Goal: Transaction & Acquisition: Purchase product/service

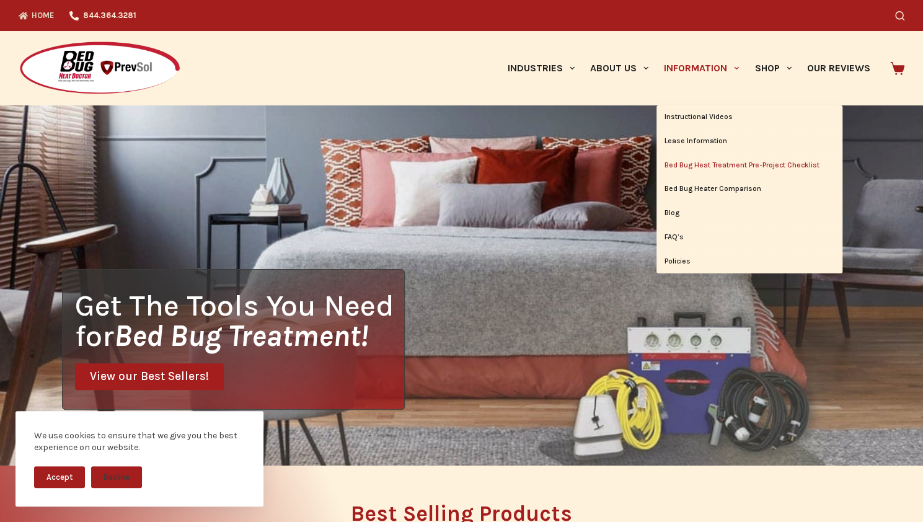
click at [713, 171] on link "Bed Bug Heat Treatment Pre-Project Checklist" at bounding box center [750, 166] width 186 height 24
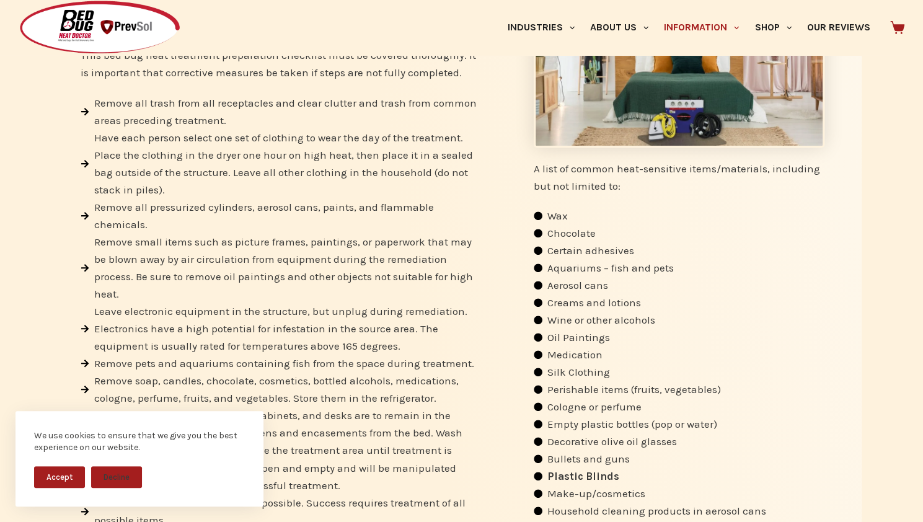
scroll to position [371, 0]
click at [360, 340] on span "Leave electronic equipment in the structure, but unplug during remediation. Ele…" at bounding box center [285, 330] width 388 height 52
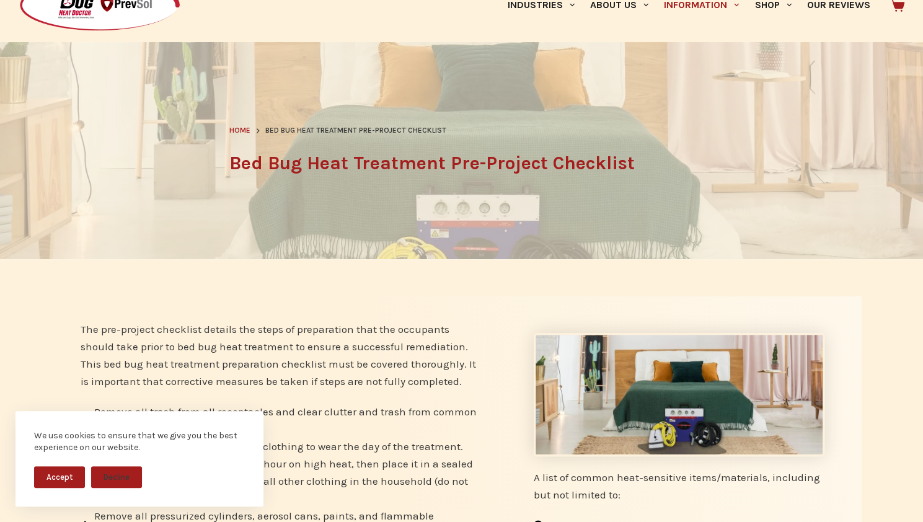
scroll to position [0, 0]
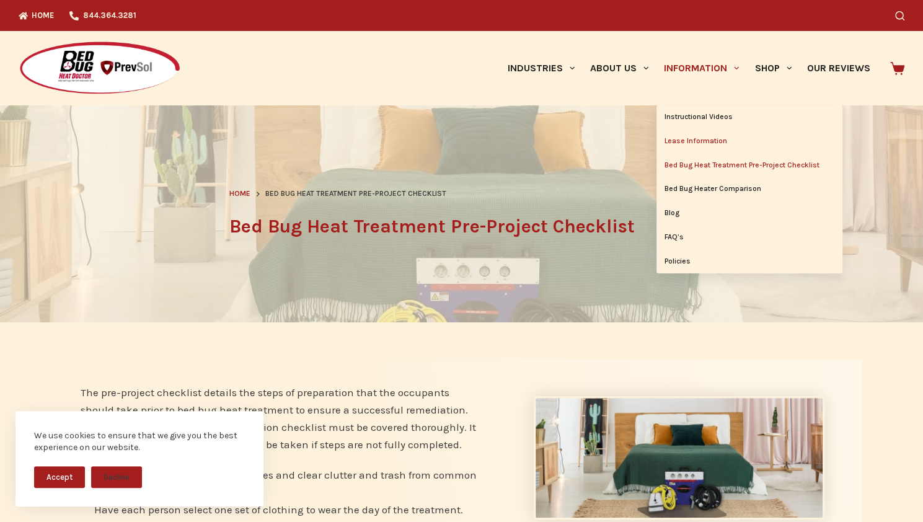
click at [690, 143] on link "Lease Information" at bounding box center [750, 142] width 186 height 24
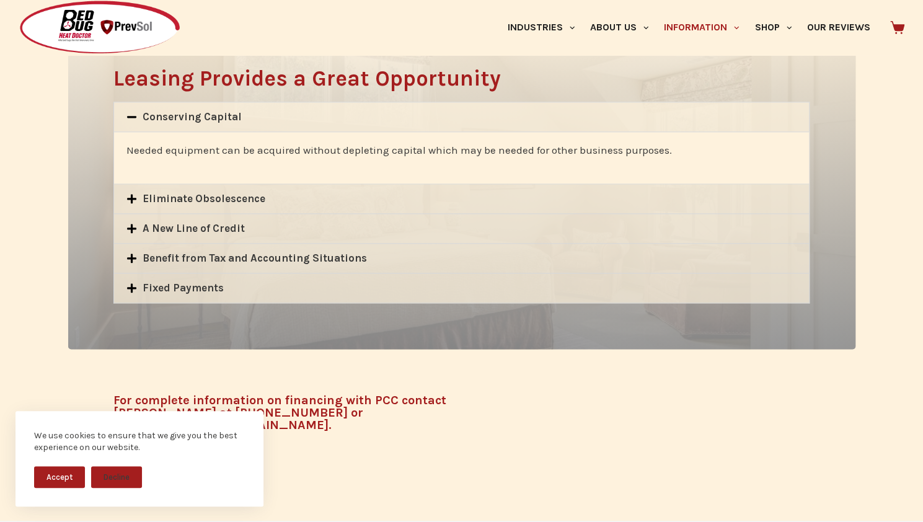
scroll to position [770, 0]
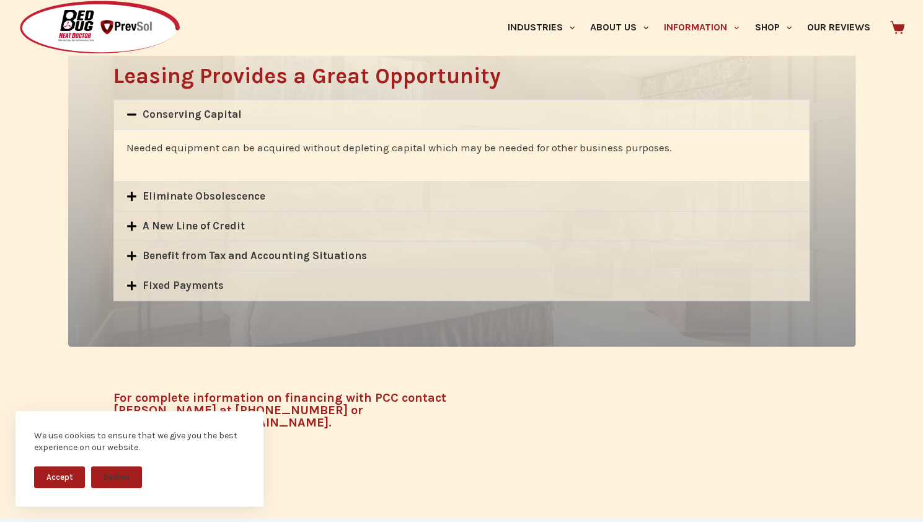
drag, startPoint x: 932, startPoint y: 174, endPoint x: 932, endPoint y: 420, distance: 245.6
click at [923, 420] on html "Skip to content No results Industries Hospitality Bed & Breakfasts Extended Sta…" at bounding box center [461, 22] width 923 height 1585
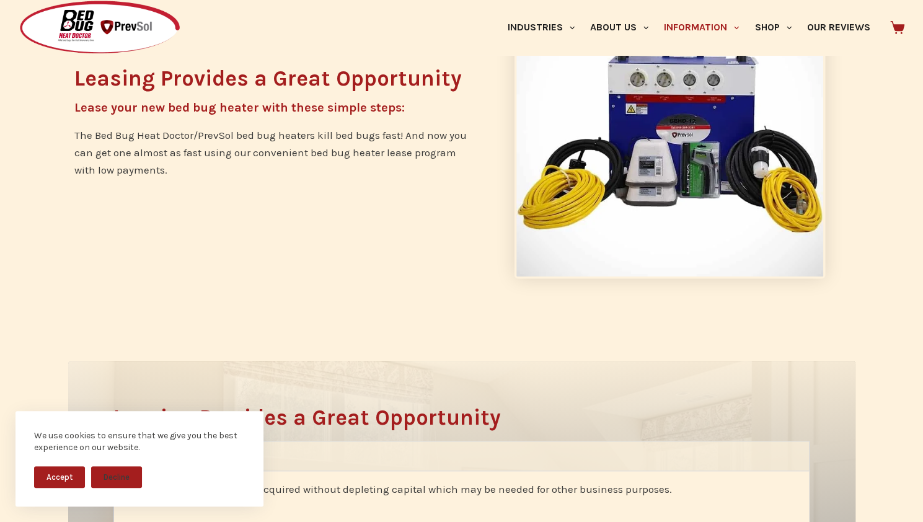
scroll to position [417, 0]
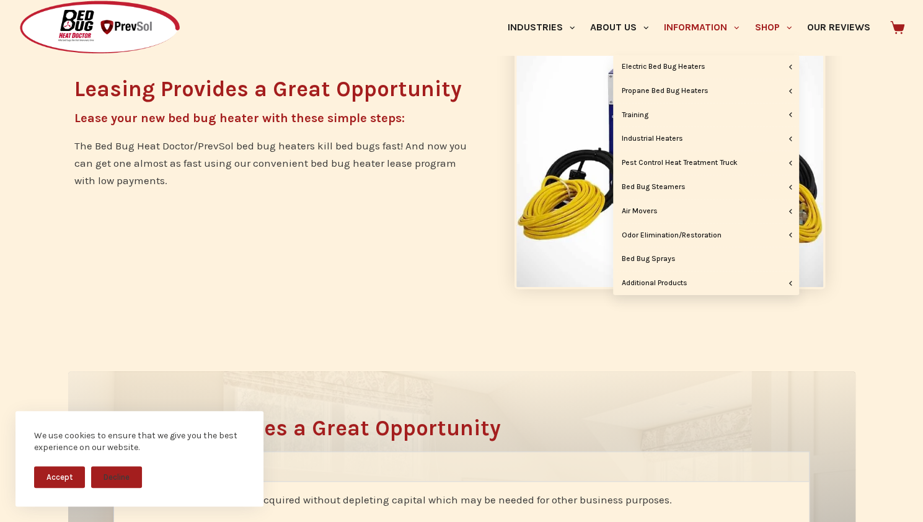
click at [783, 28] on link "Shop" at bounding box center [773, 27] width 52 height 55
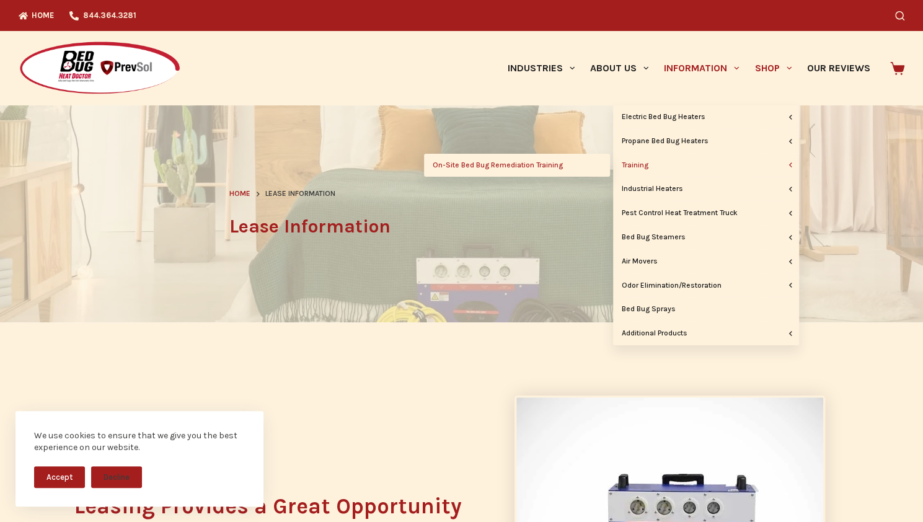
click at [572, 159] on link "On-Site Bed Bug Remediation Training" at bounding box center [517, 166] width 186 height 24
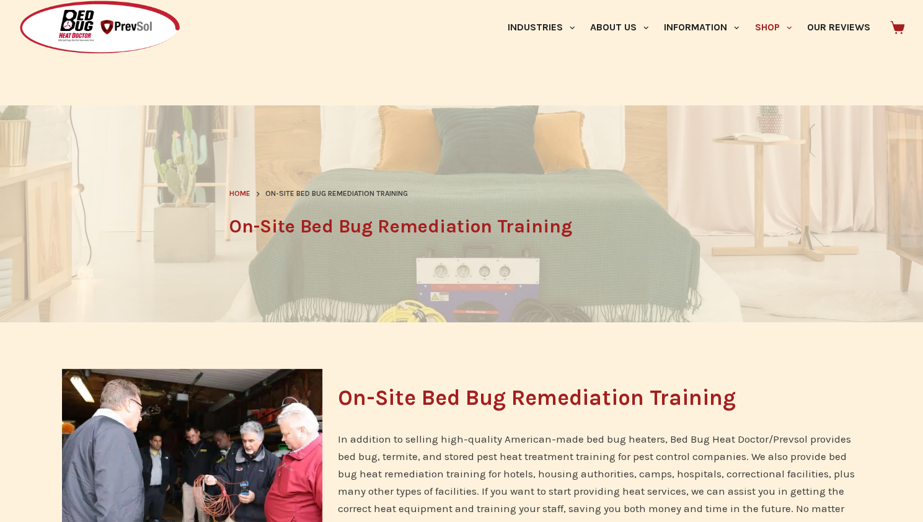
scroll to position [456, 0]
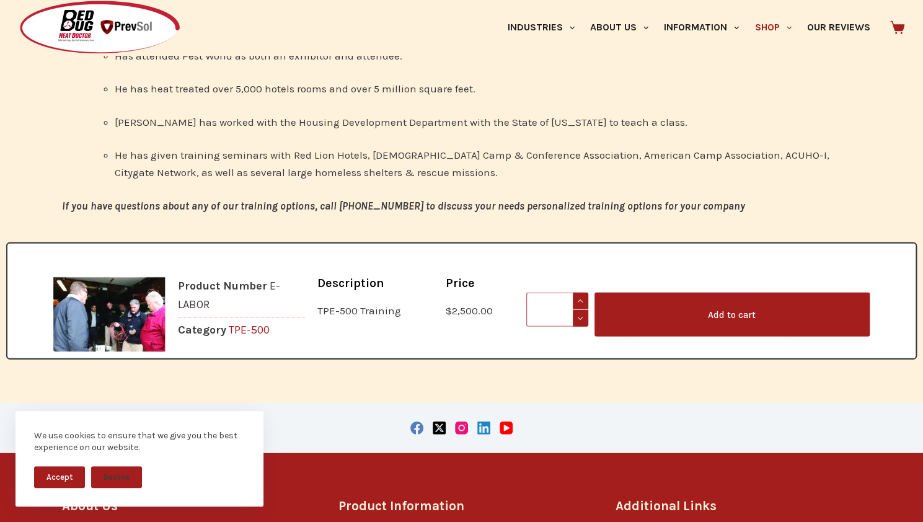
scroll to position [1906, 0]
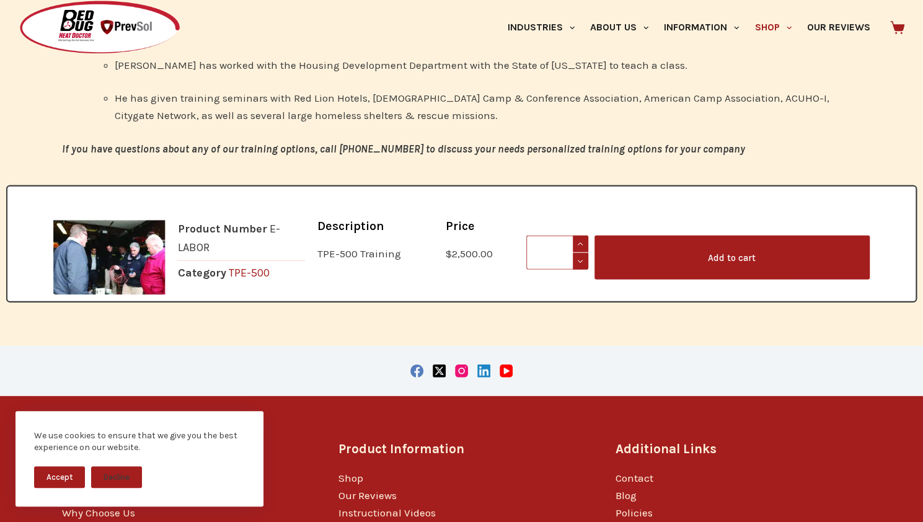
click at [662, 242] on link "Add to cart" at bounding box center [732, 258] width 275 height 44
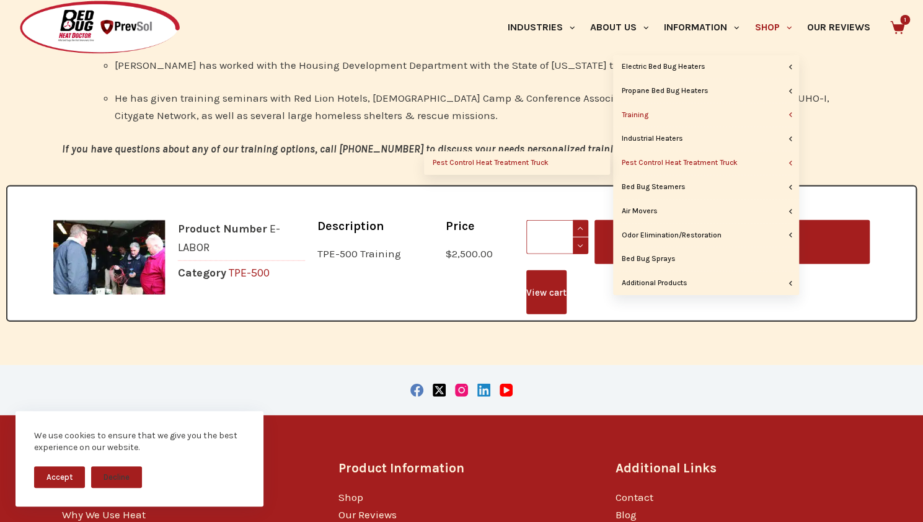
click at [585, 161] on link "Pest Control Heat Treatment Truck" at bounding box center [517, 163] width 186 height 24
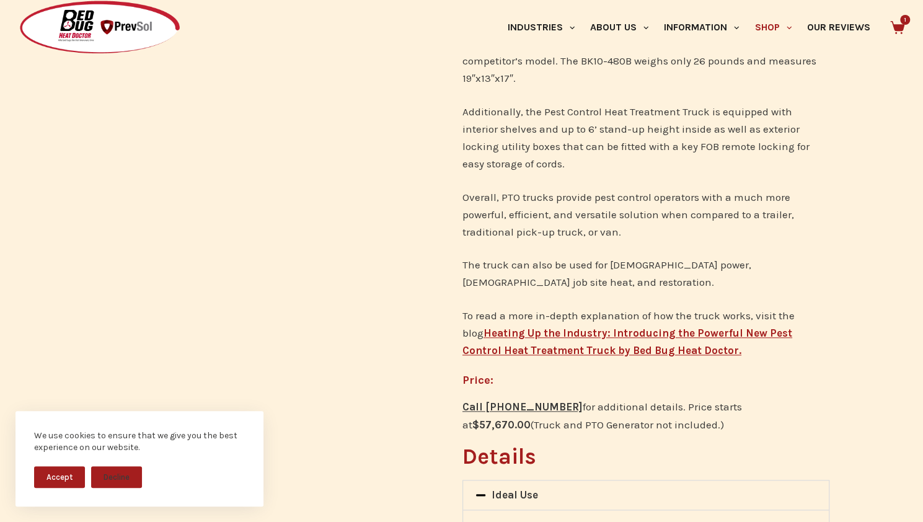
scroll to position [620, 0]
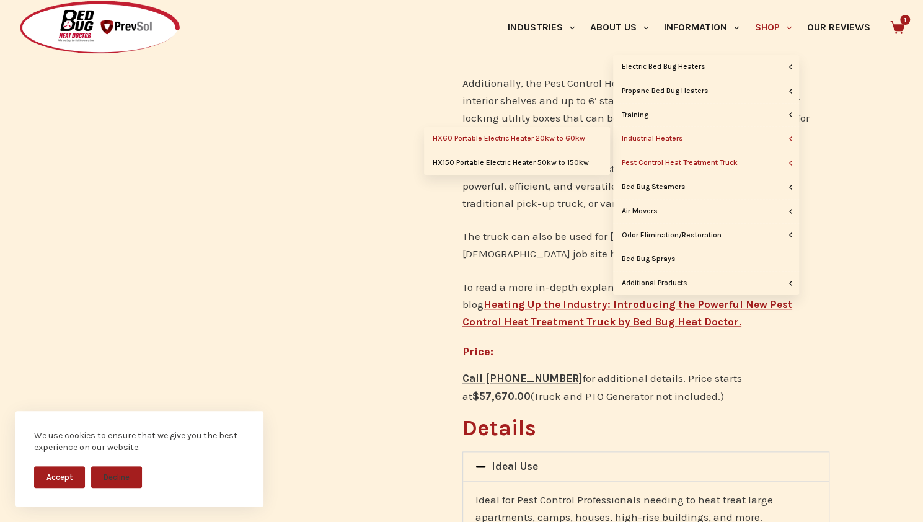
click at [561, 141] on link "HX60 Portable Electric Heater 20kw to 60kw" at bounding box center [517, 139] width 186 height 24
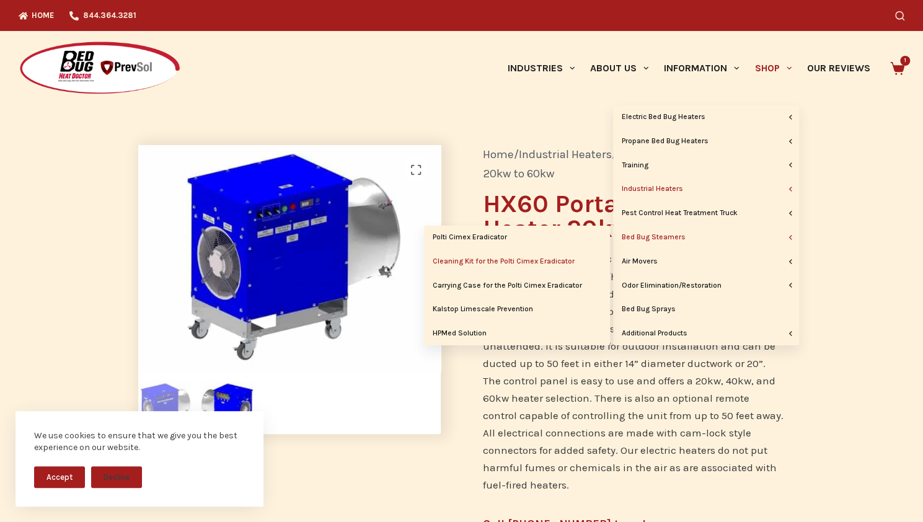
click at [574, 262] on link "Cleaning Kit for the Polti Cimex Eradicator" at bounding box center [517, 262] width 186 height 24
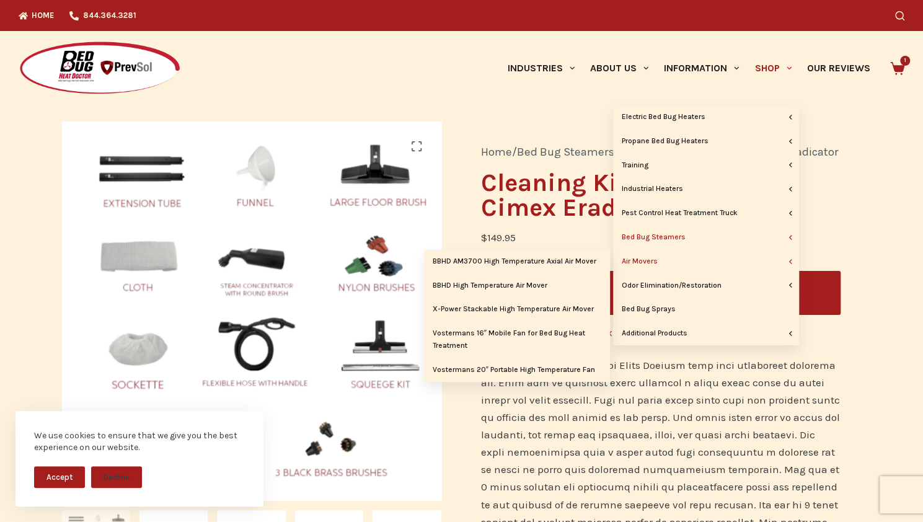
click at [670, 259] on link "Air Movers" at bounding box center [706, 262] width 186 height 24
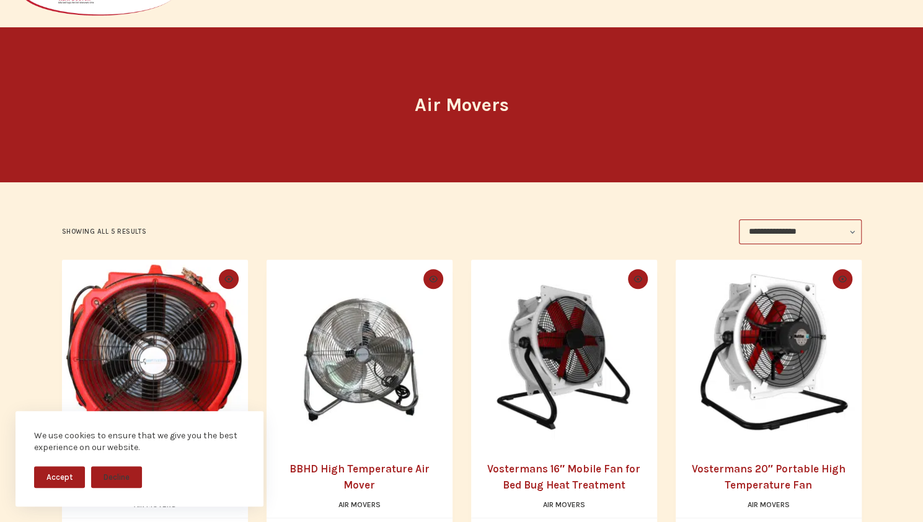
scroll to position [74, 0]
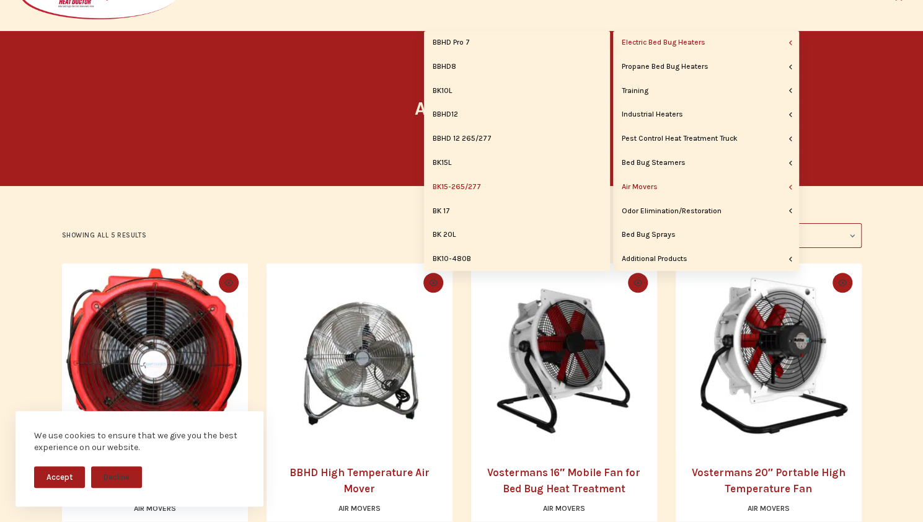
click at [495, 190] on link "BK15-265/277" at bounding box center [517, 188] width 186 height 24
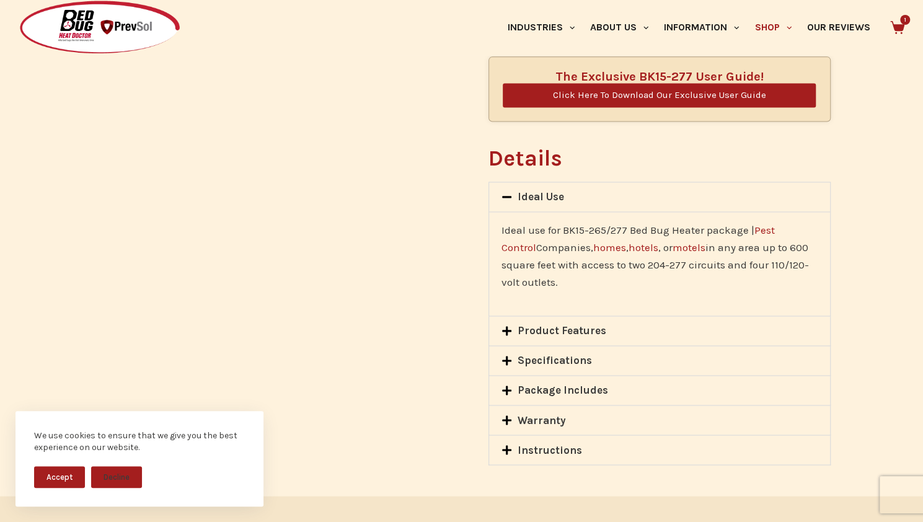
scroll to position [967, 0]
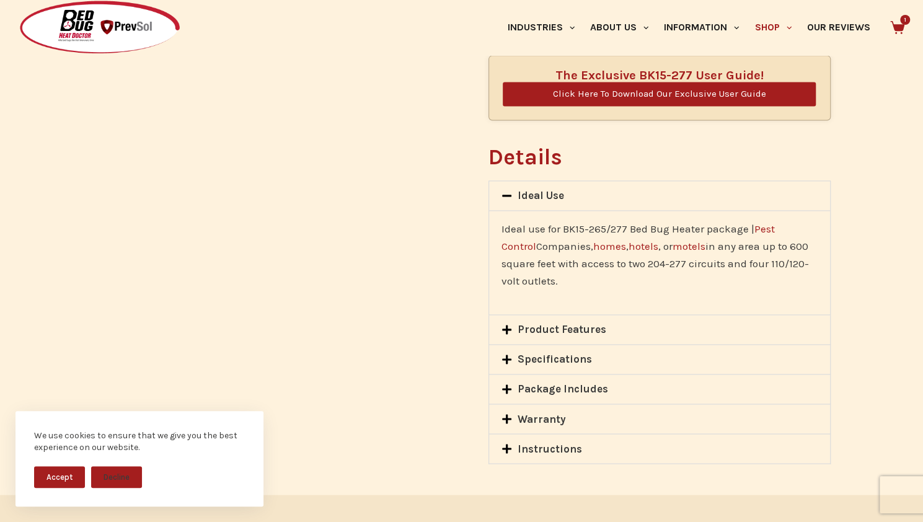
click at [578, 383] on link "Package Includes" at bounding box center [563, 389] width 91 height 12
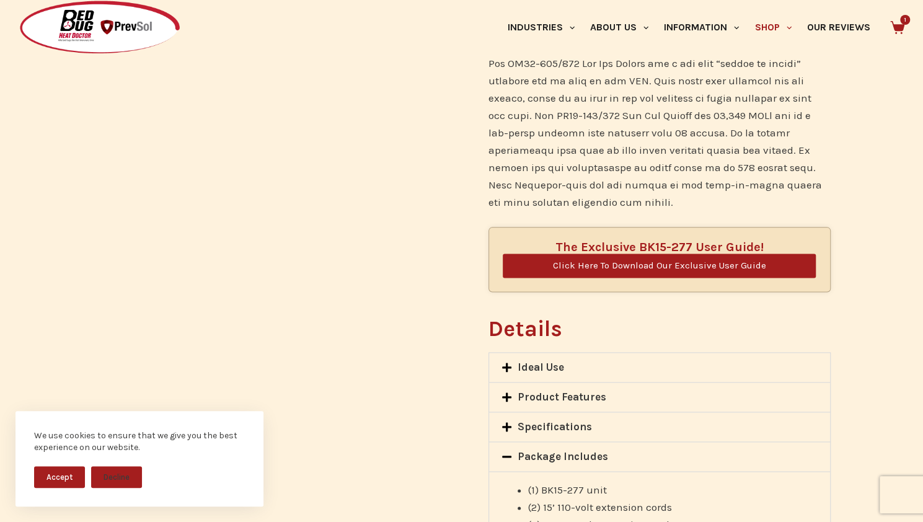
scroll to position [793, 0]
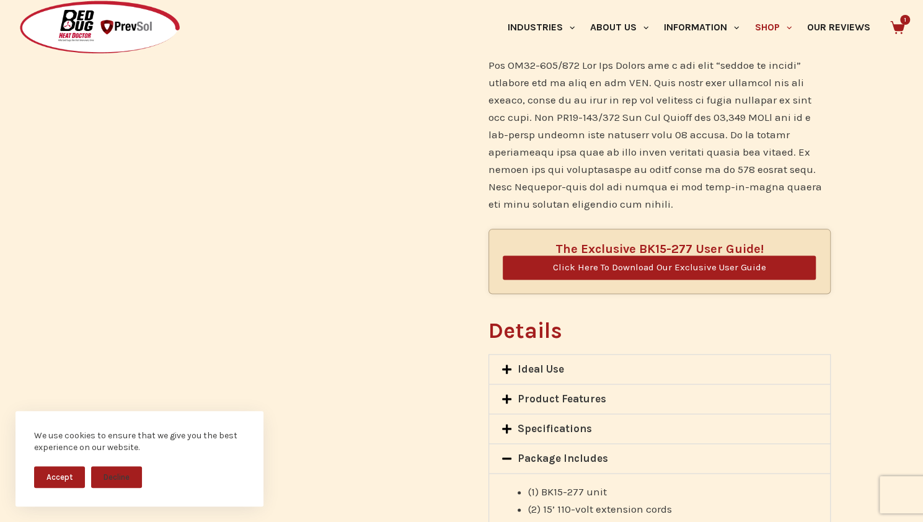
click at [544, 414] on div "Specifications" at bounding box center [659, 428] width 340 height 29
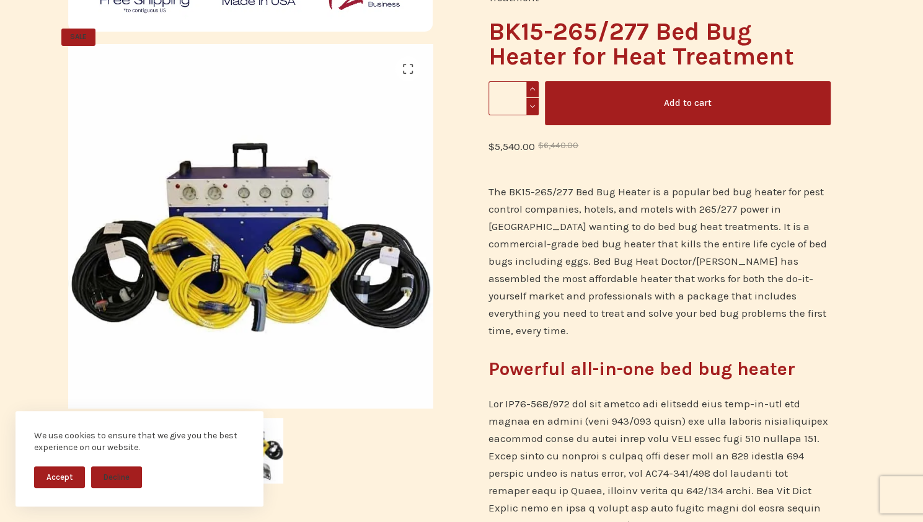
scroll to position [0, 0]
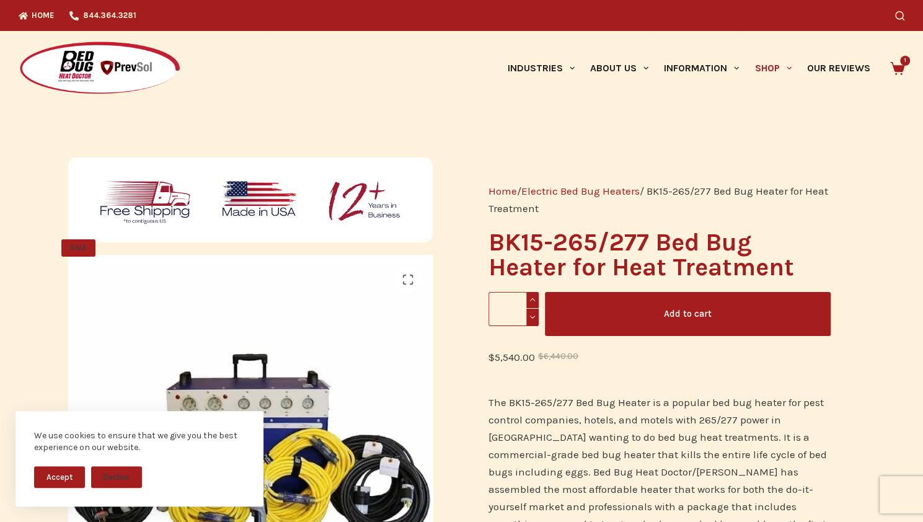
click at [641, 319] on button "Add to cart" at bounding box center [688, 314] width 286 height 44
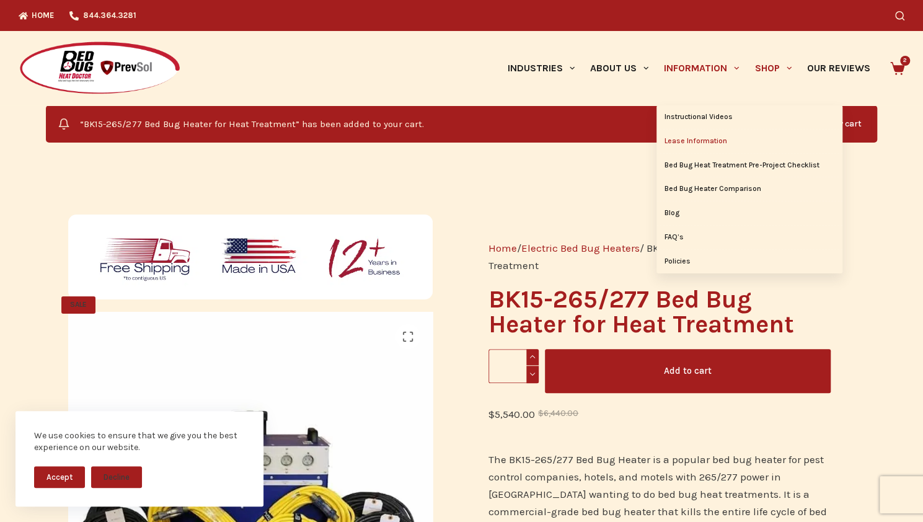
click at [732, 139] on link "Lease Information" at bounding box center [750, 142] width 186 height 24
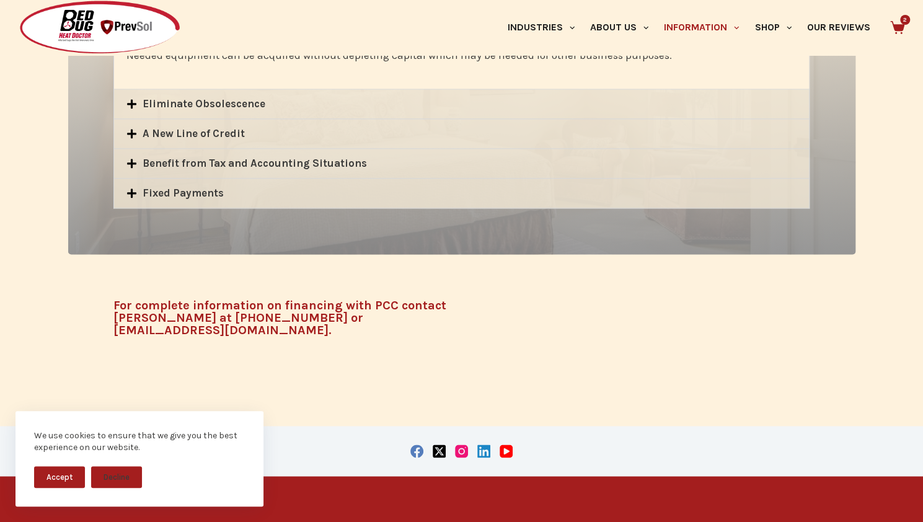
scroll to position [893, 0]
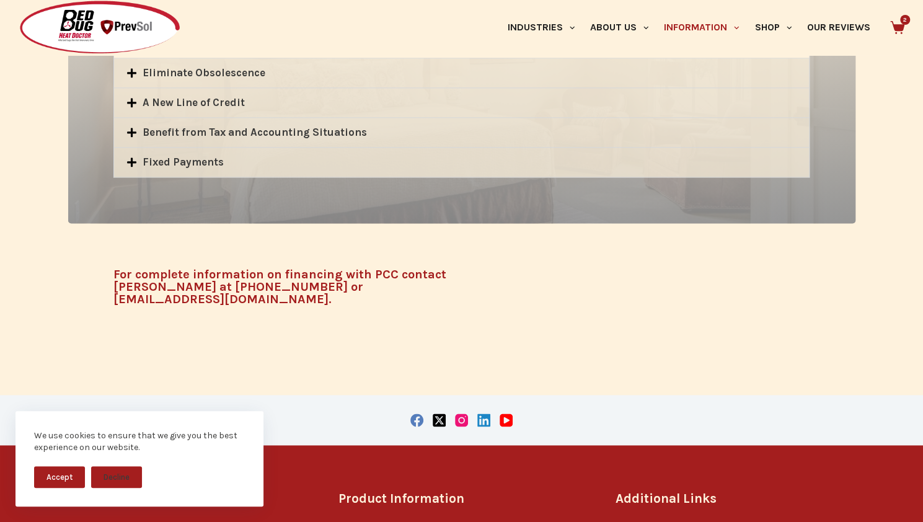
click at [245, 162] on div "Fixed Payments" at bounding box center [461, 162] width 695 height 29
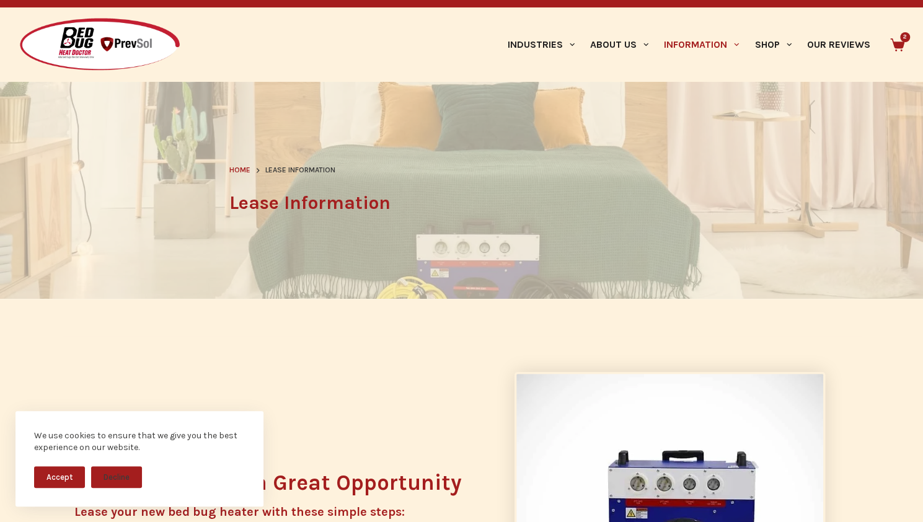
scroll to position [0, 0]
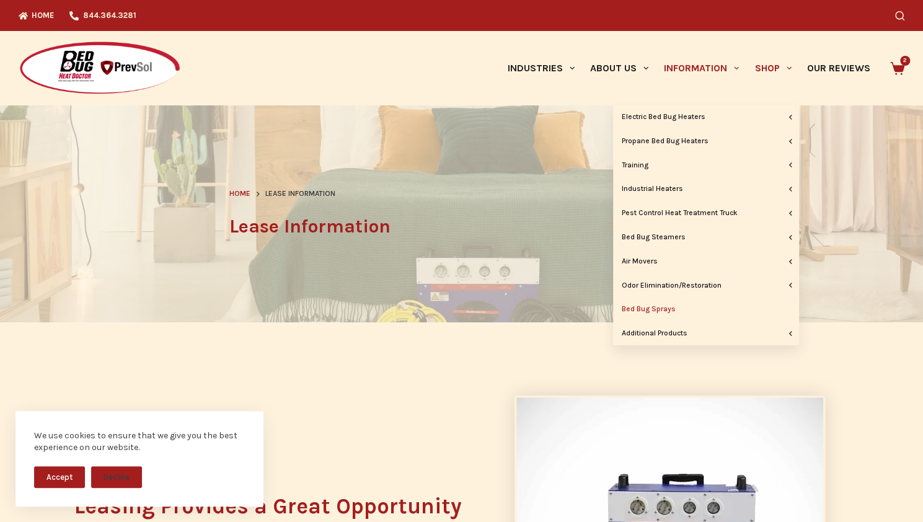
click at [672, 308] on link "Bed Bug Sprays" at bounding box center [706, 310] width 186 height 24
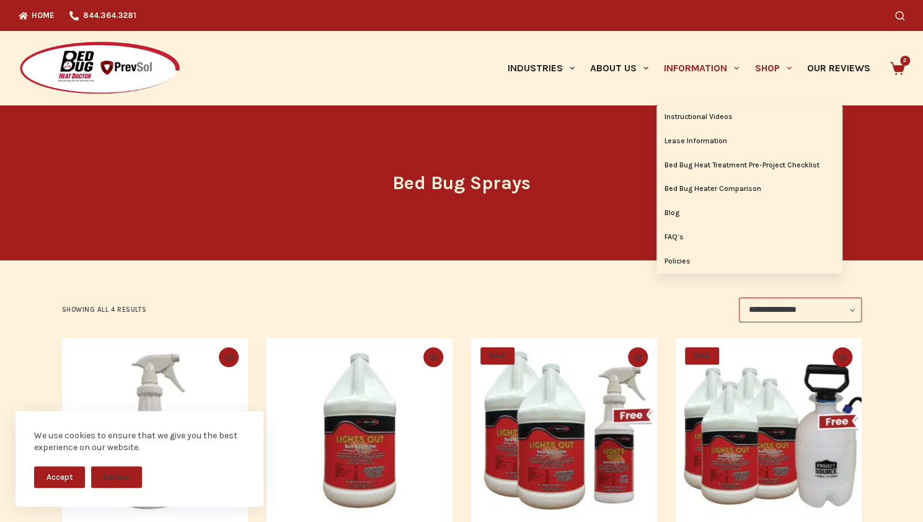
click at [698, 71] on link "Information" at bounding box center [702, 68] width 91 height 74
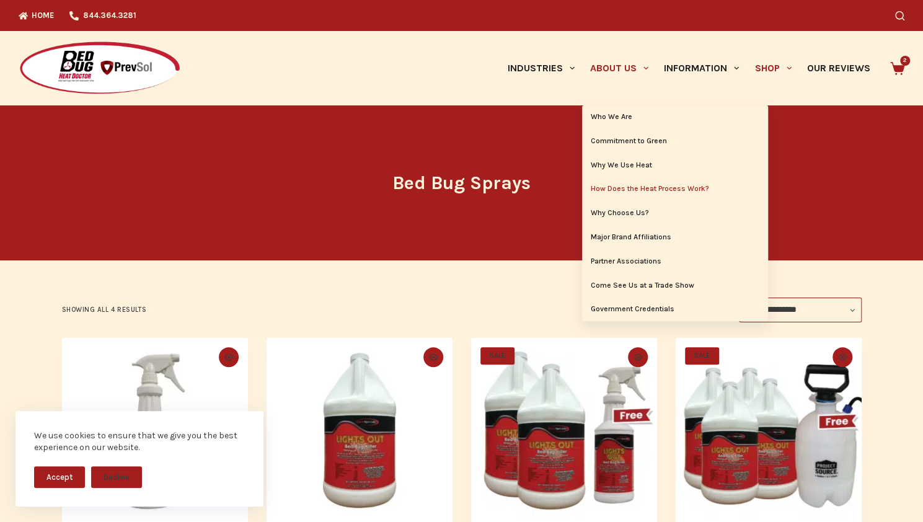
click at [643, 193] on link "How Does the Heat Process Work?" at bounding box center [675, 189] width 186 height 24
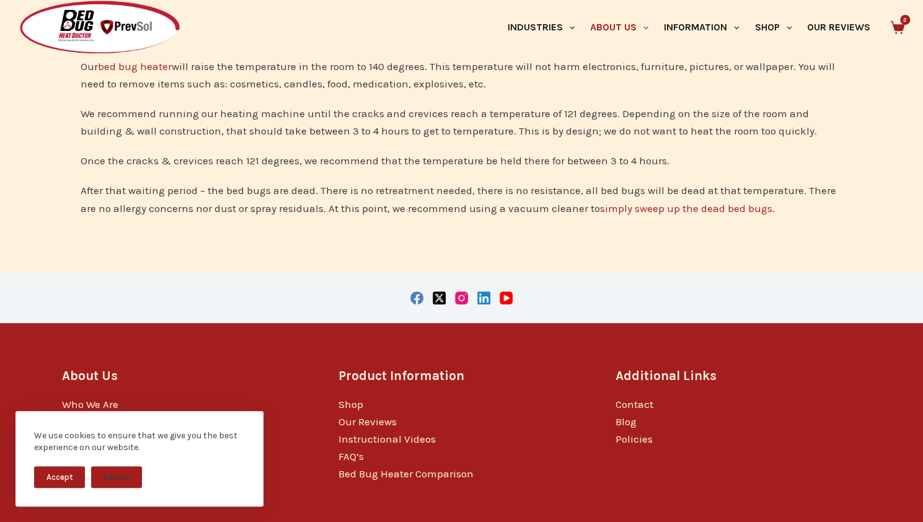
scroll to position [491, 0]
